Goal: Transaction & Acquisition: Download file/media

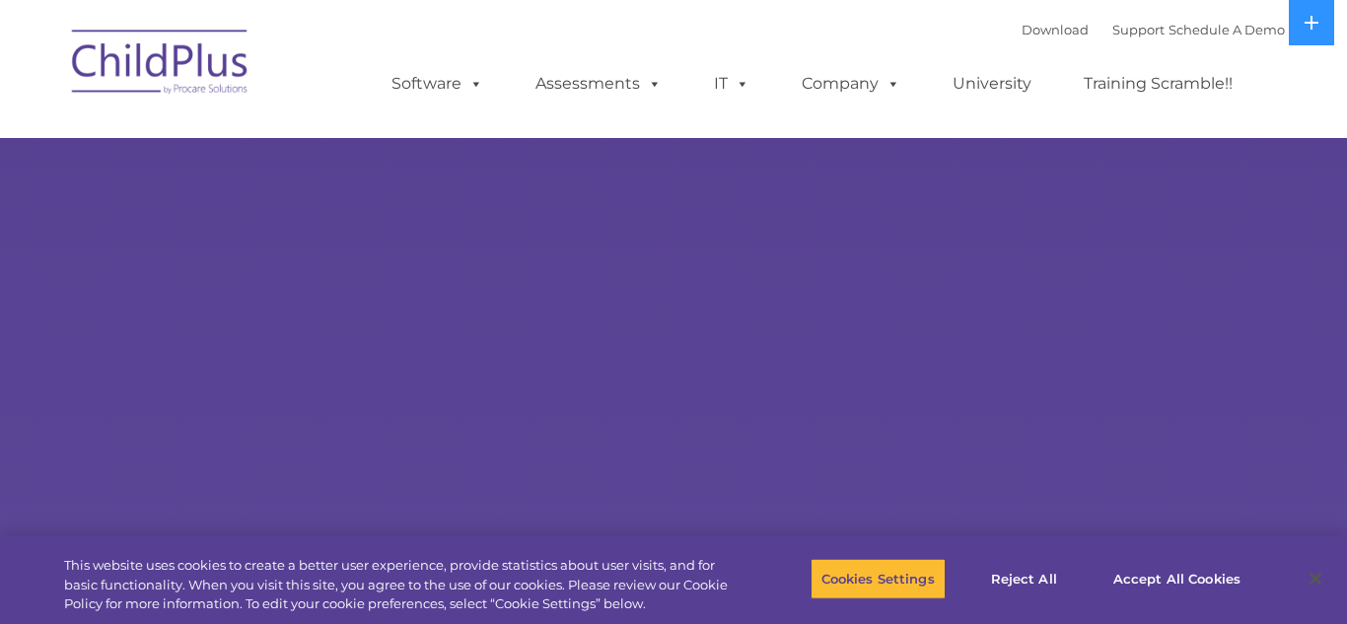
select select "MEDIUM"
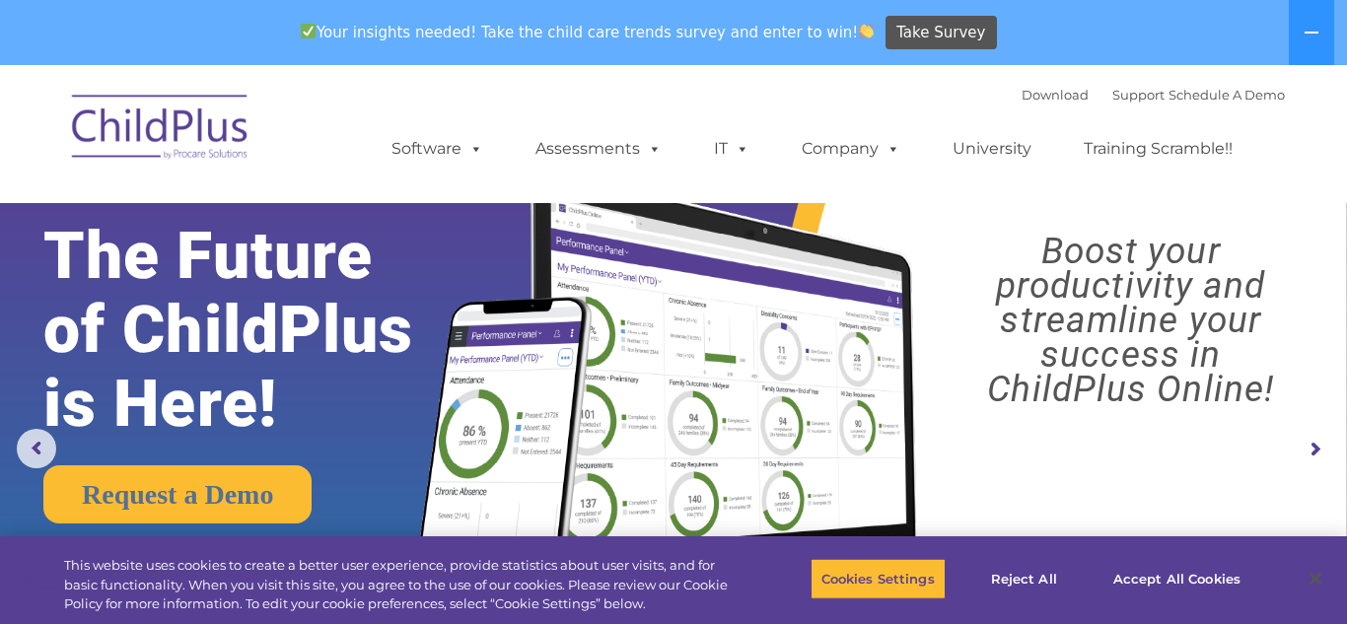
click at [146, 121] on img at bounding box center [160, 130] width 197 height 99
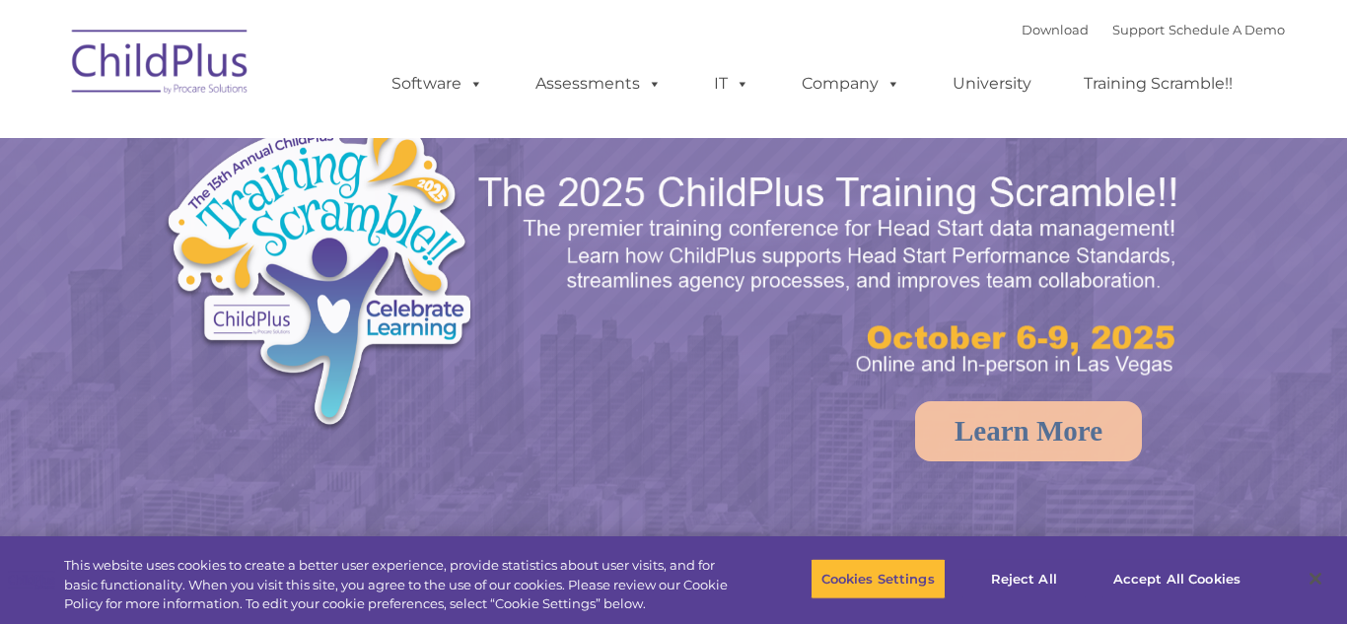
select select "MEDIUM"
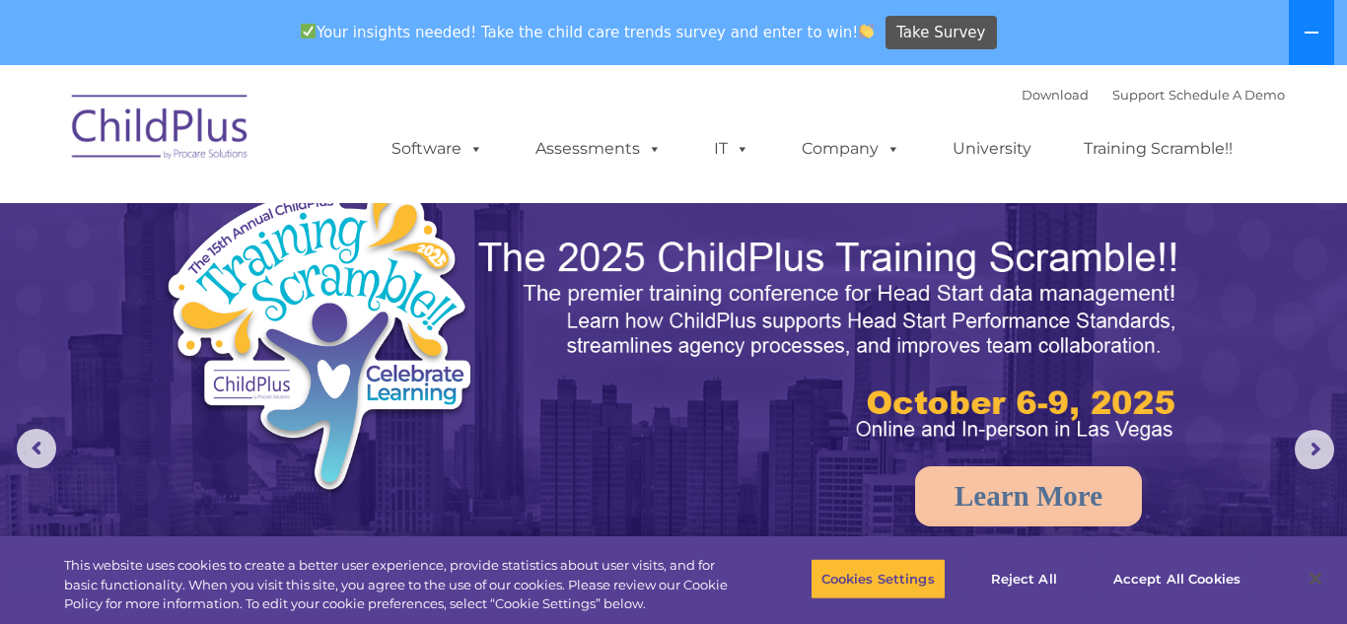
click at [1303, 41] on button at bounding box center [1311, 32] width 45 height 65
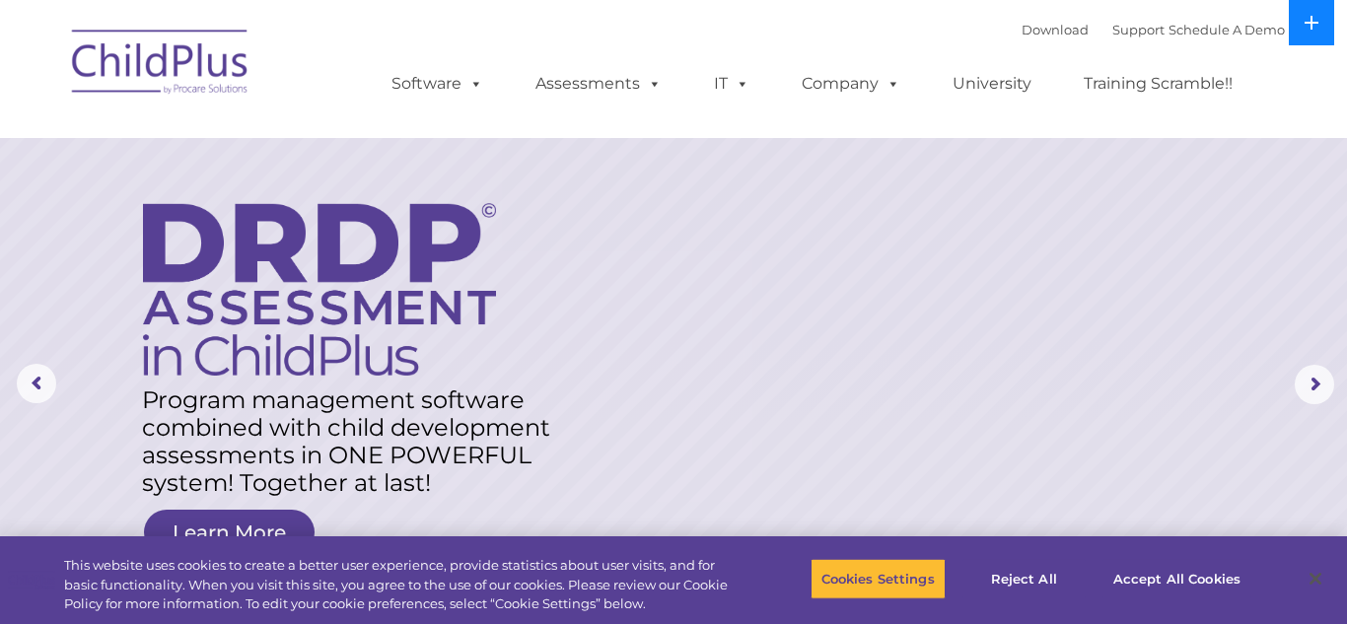
click at [1311, 32] on button at bounding box center [1311, 22] width 45 height 45
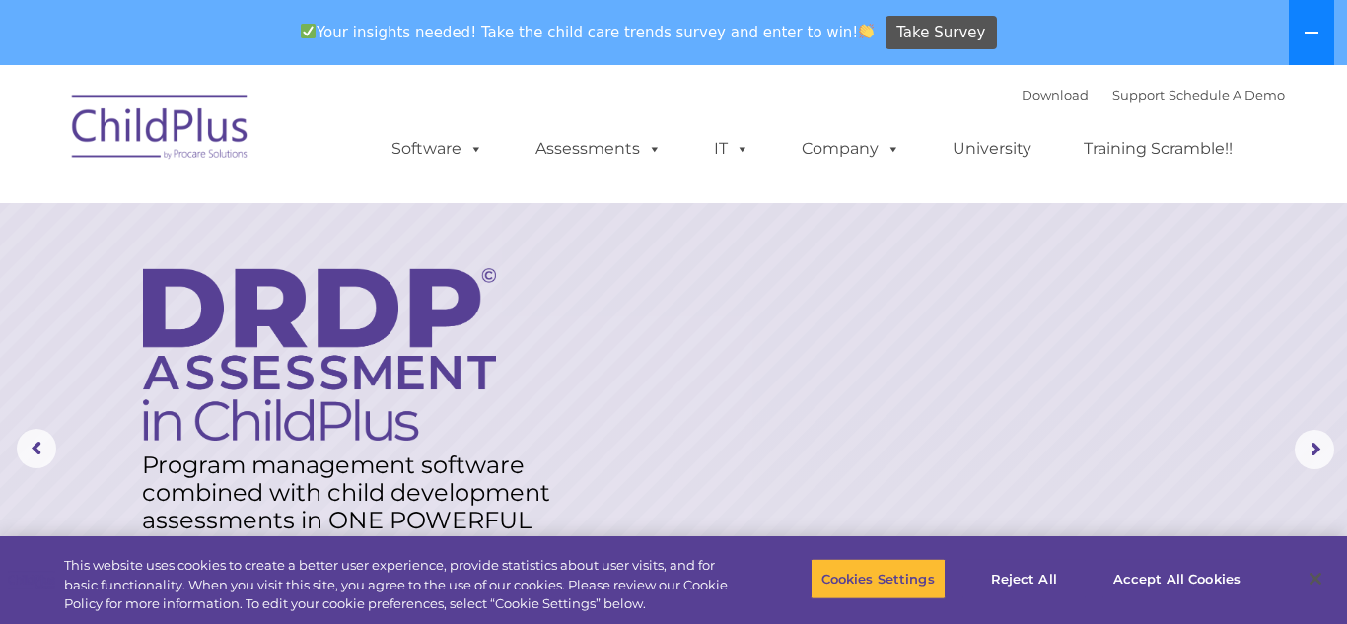
click at [1311, 32] on icon at bounding box center [1311, 33] width 14 height 2
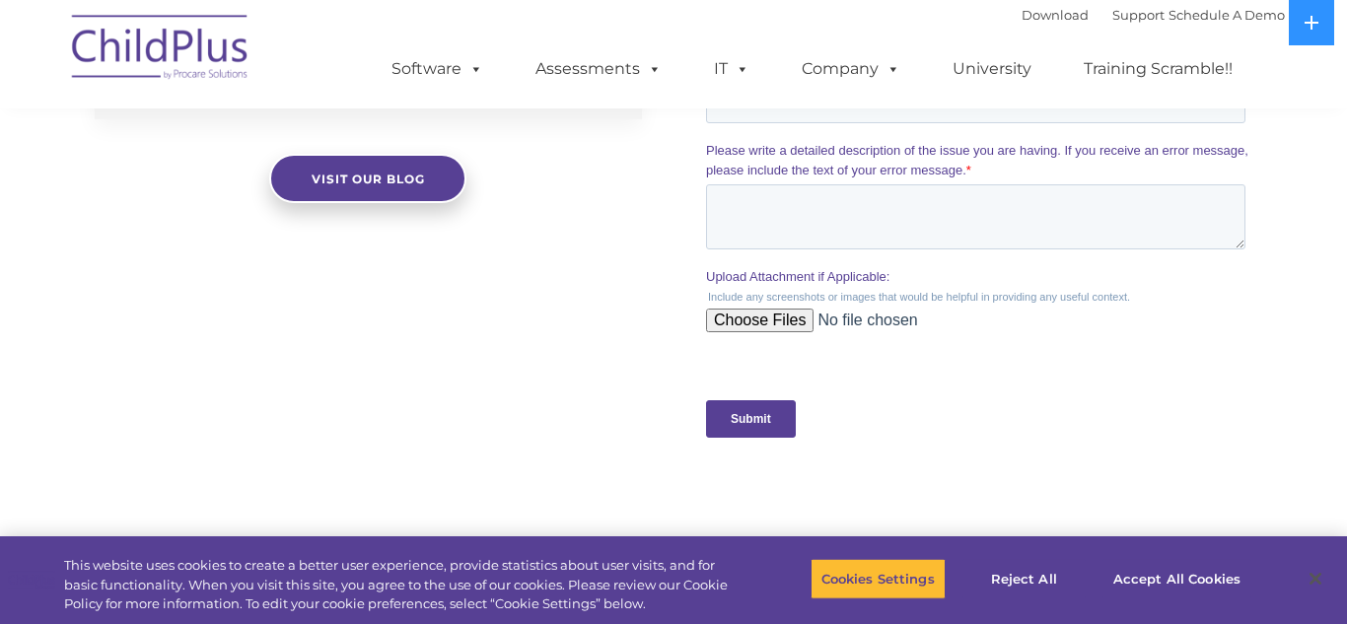
scroll to position [2294, 0]
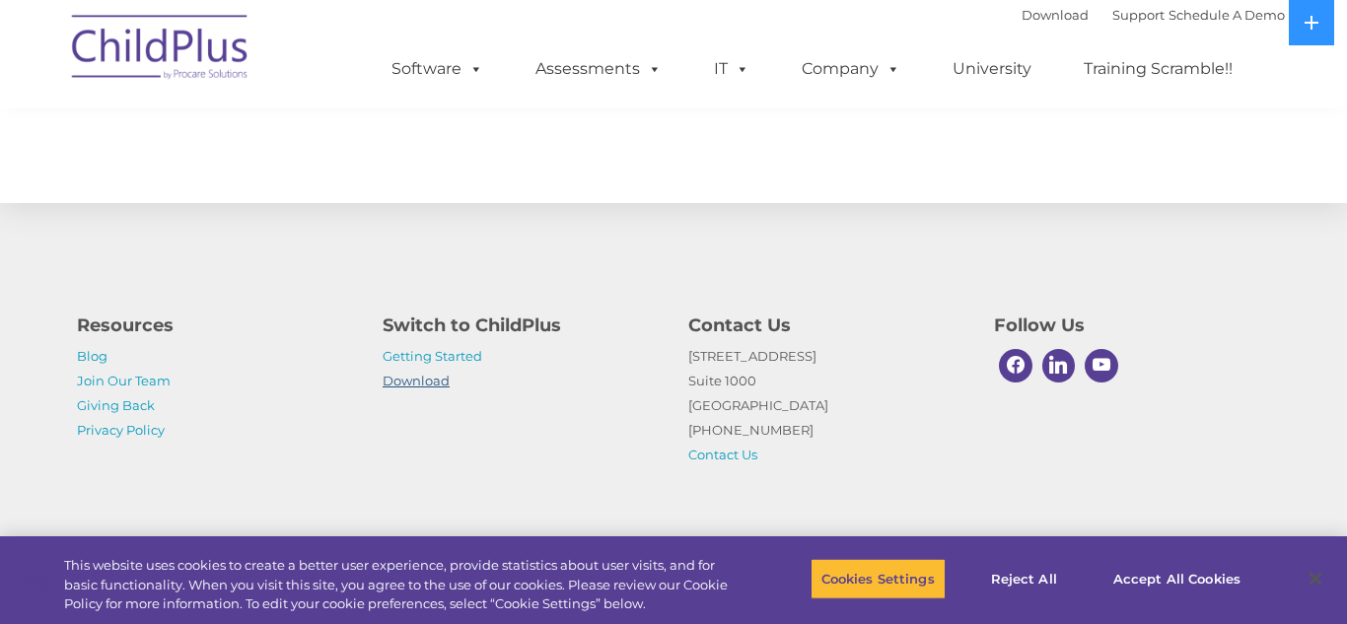
click at [436, 385] on link "Download" at bounding box center [416, 381] width 67 height 16
